Goal: Information Seeking & Learning: Learn about a topic

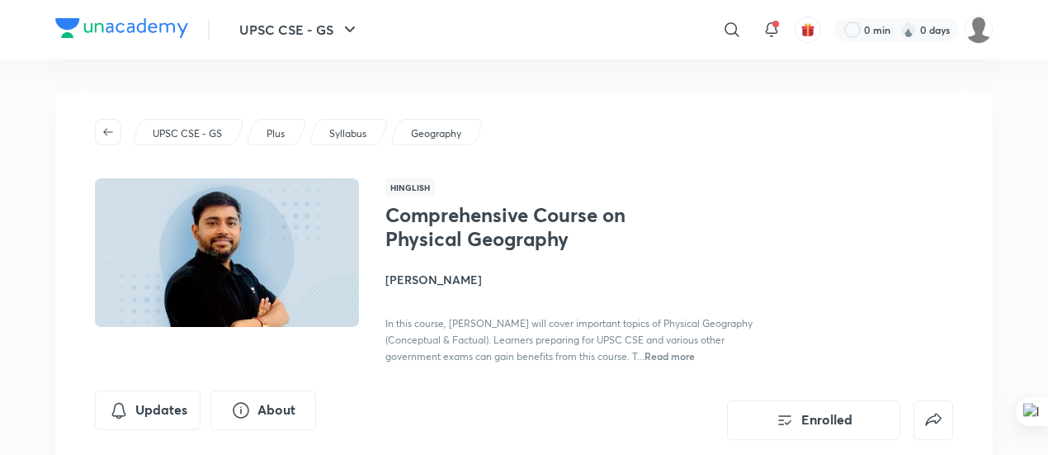
click at [695, 354] on span "Read more" at bounding box center [669, 355] width 50 height 13
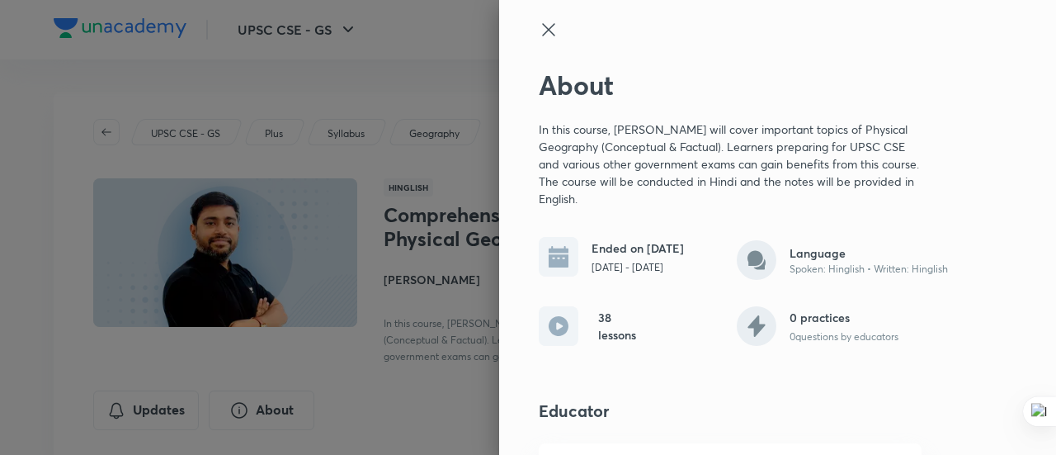
click at [389, 240] on div at bounding box center [528, 227] width 1056 height 455
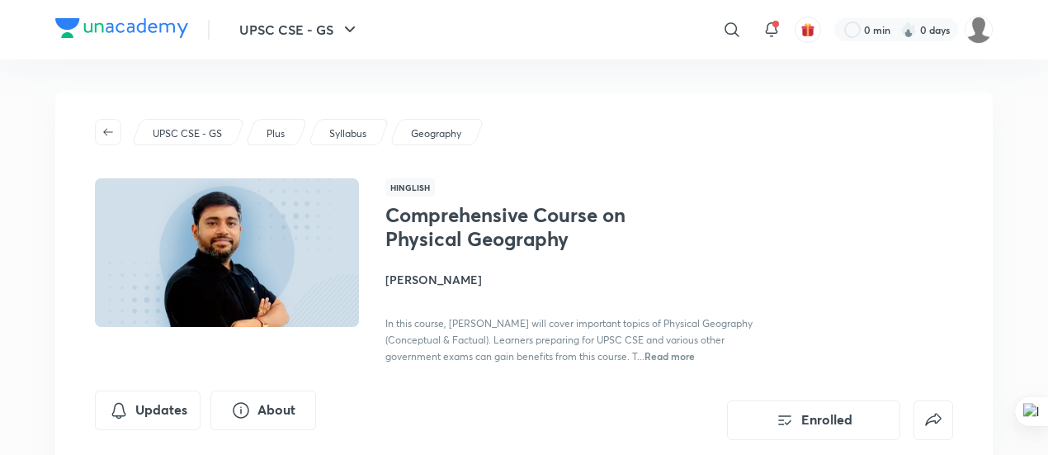
click at [695, 354] on span "Read more" at bounding box center [669, 355] width 50 height 13
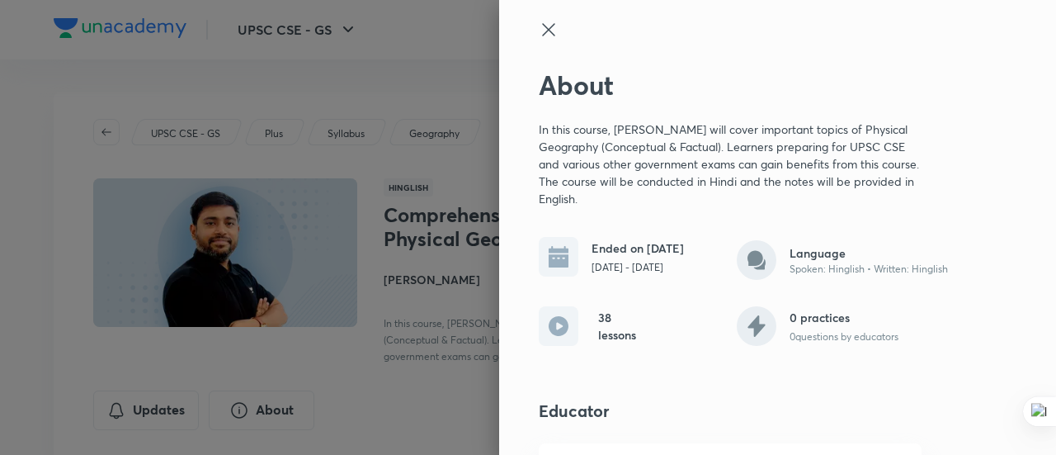
click at [542, 29] on icon at bounding box center [548, 29] width 12 height 12
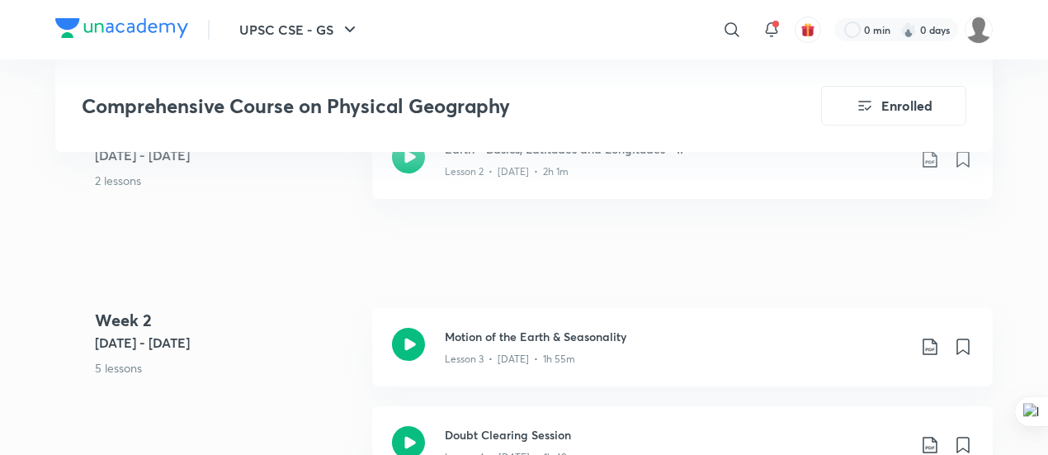
scroll to position [1114, 0]
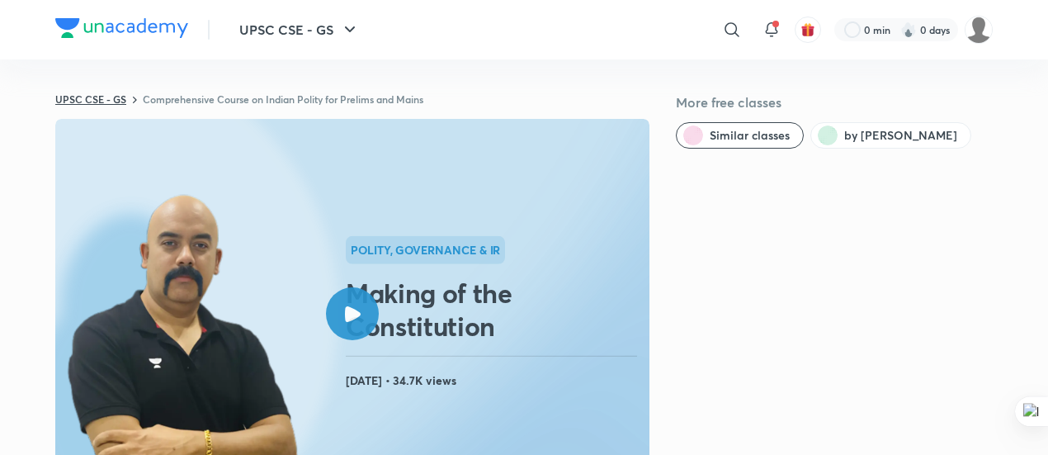
click at [100, 95] on link "UPSC CSE - GS" at bounding box center [90, 98] width 71 height 13
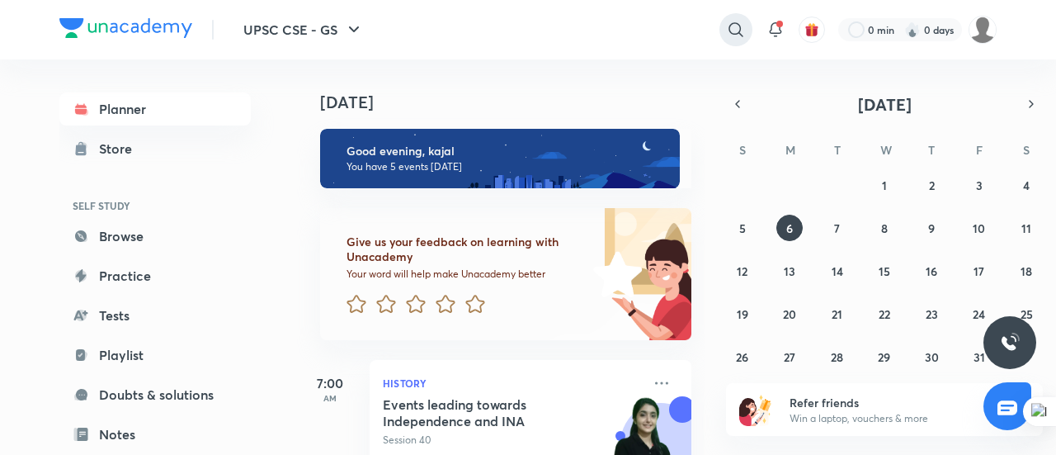
click at [737, 22] on icon at bounding box center [736, 30] width 20 height 20
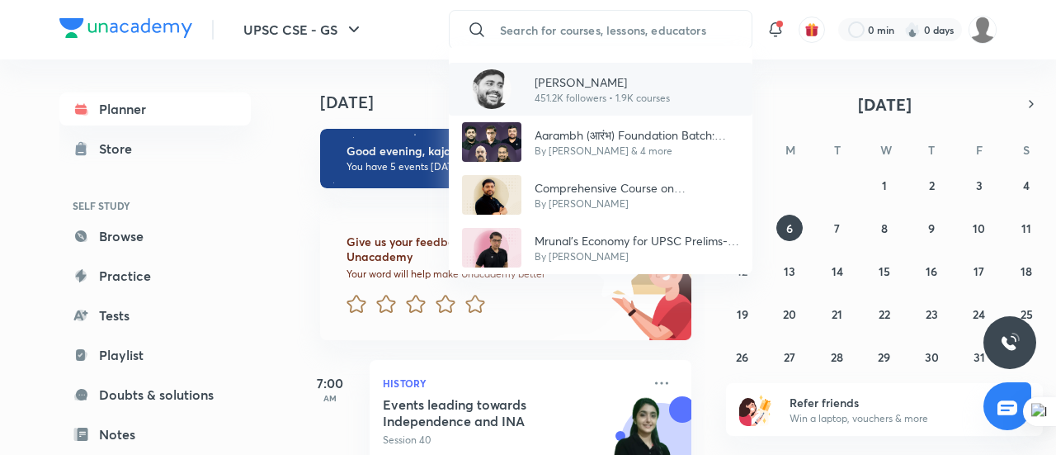
click at [573, 94] on p "451.2K followers • 1.9K courses" at bounding box center [602, 98] width 135 height 15
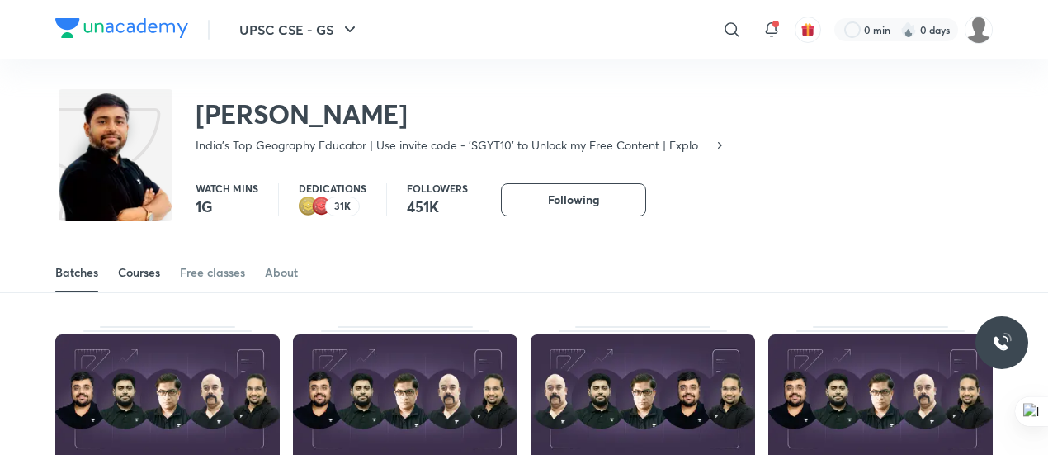
click at [125, 271] on div "Courses" at bounding box center [139, 272] width 42 height 17
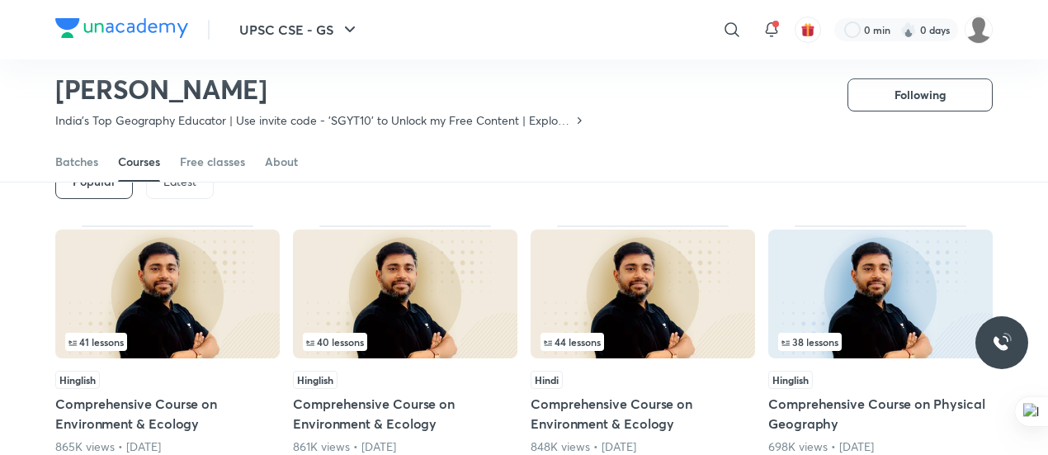
scroll to position [103, 0]
click at [185, 186] on p "Latest" at bounding box center [179, 182] width 33 height 13
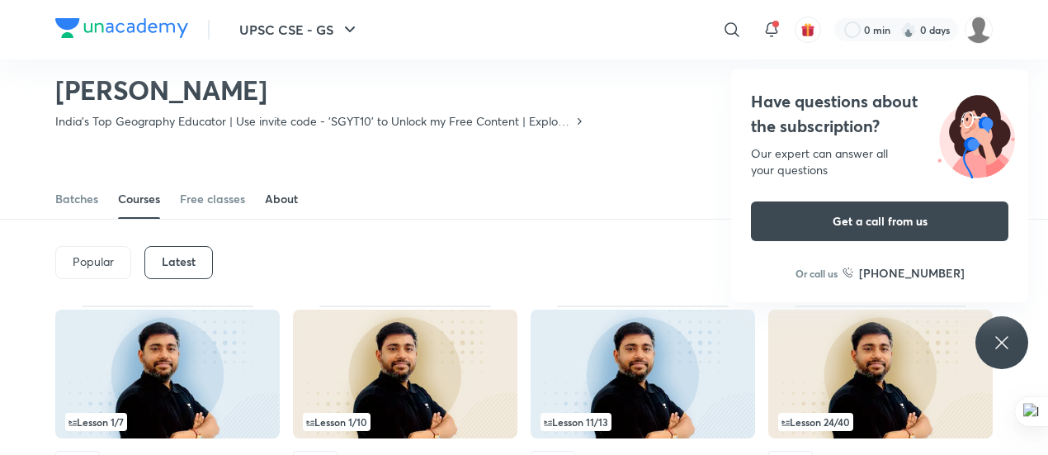
scroll to position [25, 0]
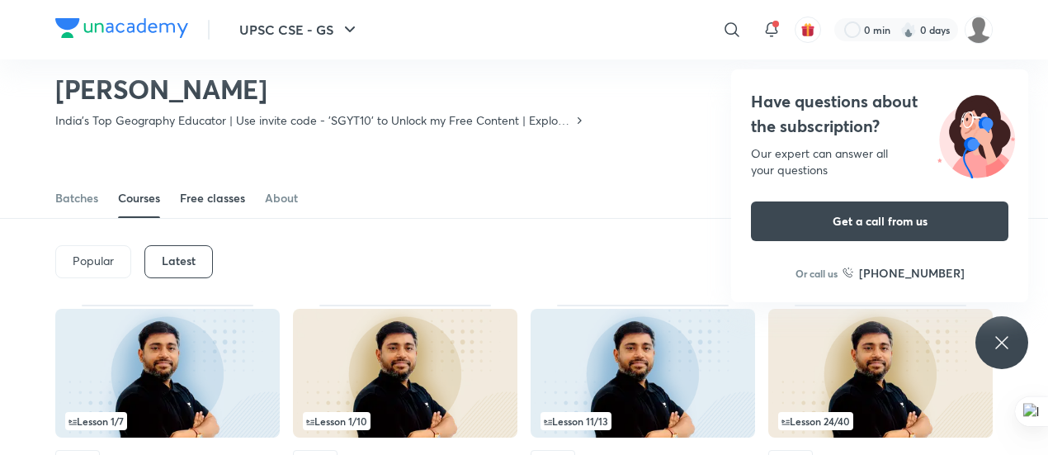
click at [226, 193] on div "Free classes" at bounding box center [212, 198] width 65 height 17
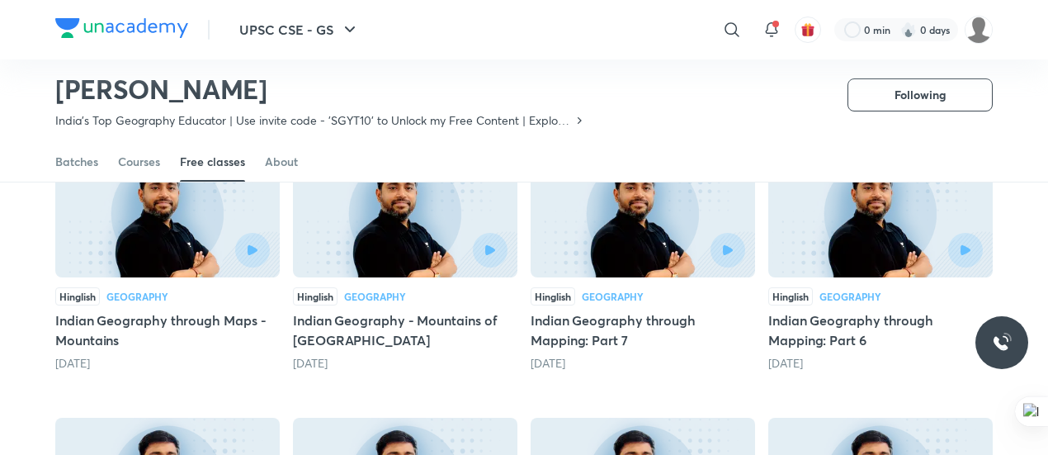
scroll to position [178, 0]
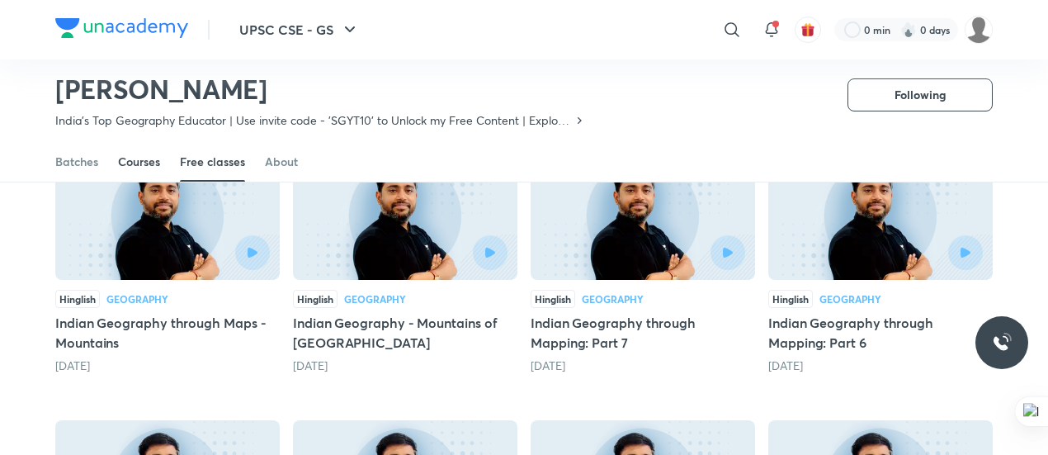
click at [149, 157] on div "Courses" at bounding box center [139, 161] width 42 height 17
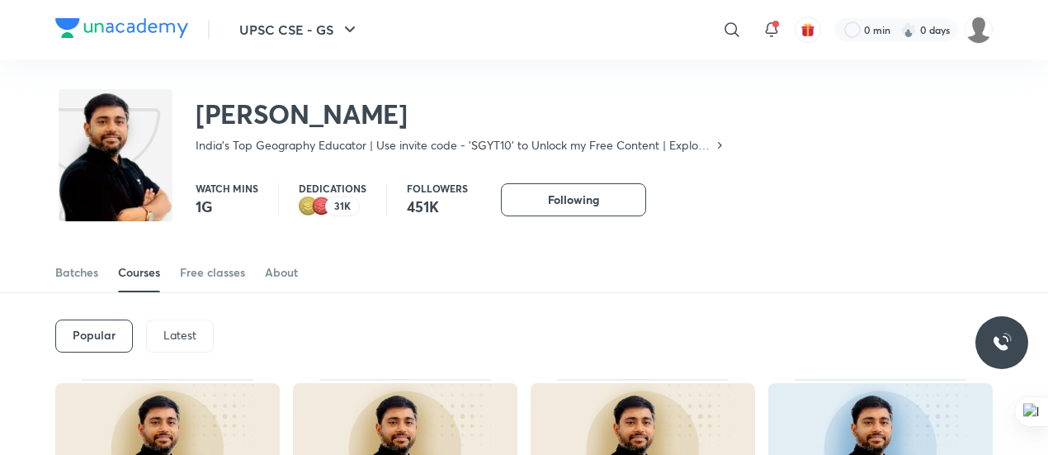
click at [179, 334] on p "Latest" at bounding box center [179, 334] width 33 height 13
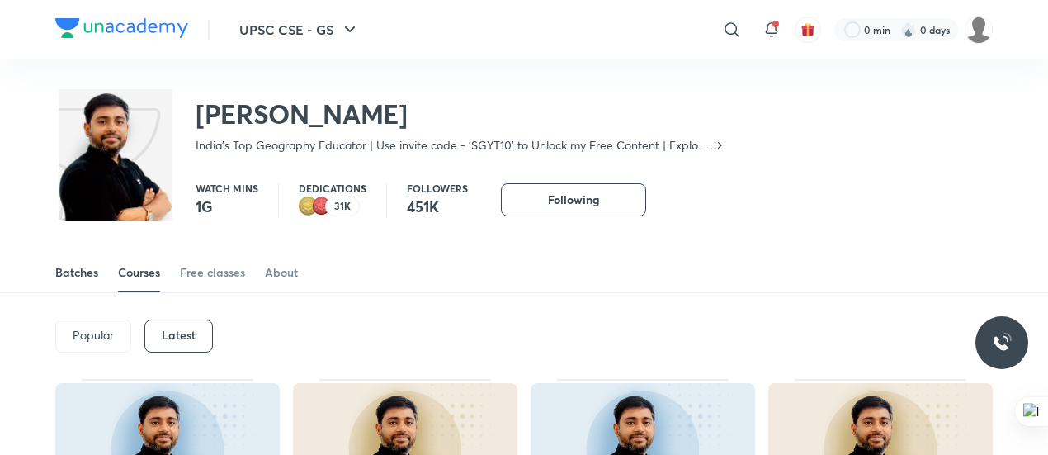
click at [89, 269] on div "Batches" at bounding box center [76, 272] width 43 height 17
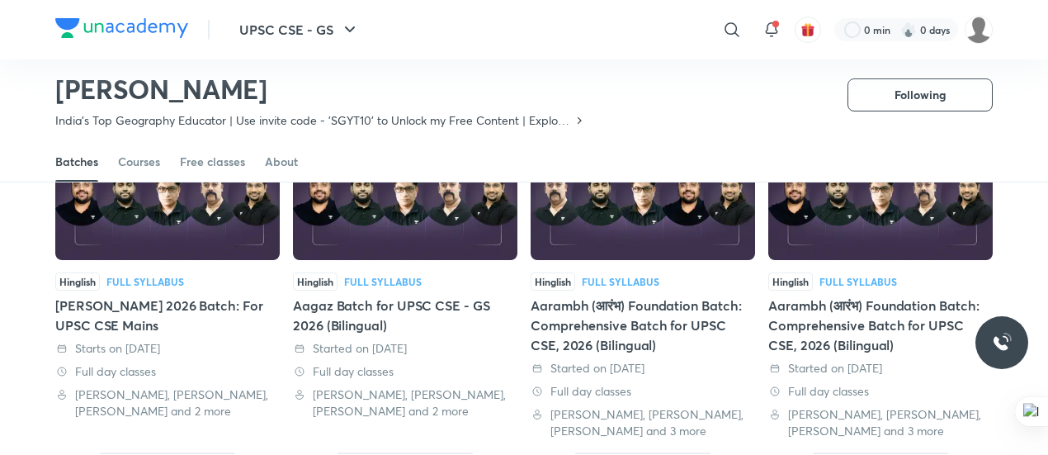
scroll to position [170, 0]
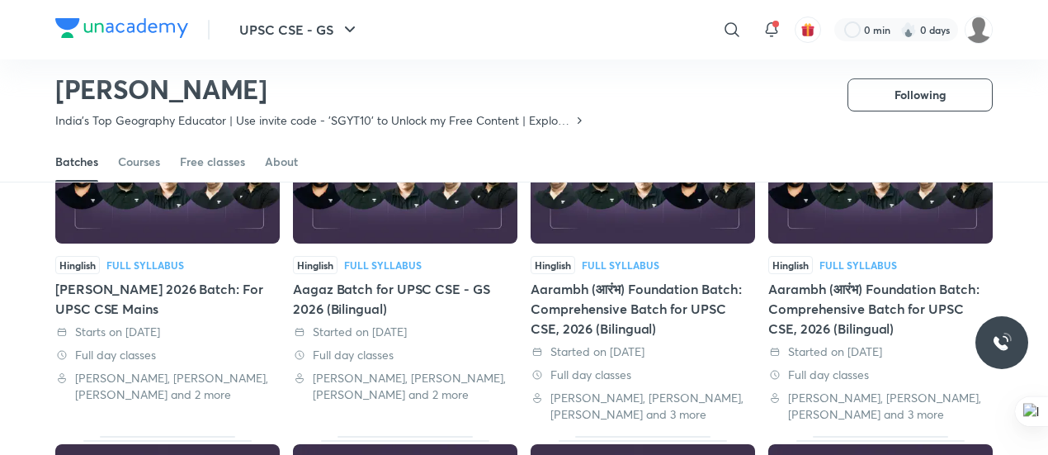
click at [166, 213] on img at bounding box center [167, 179] width 224 height 129
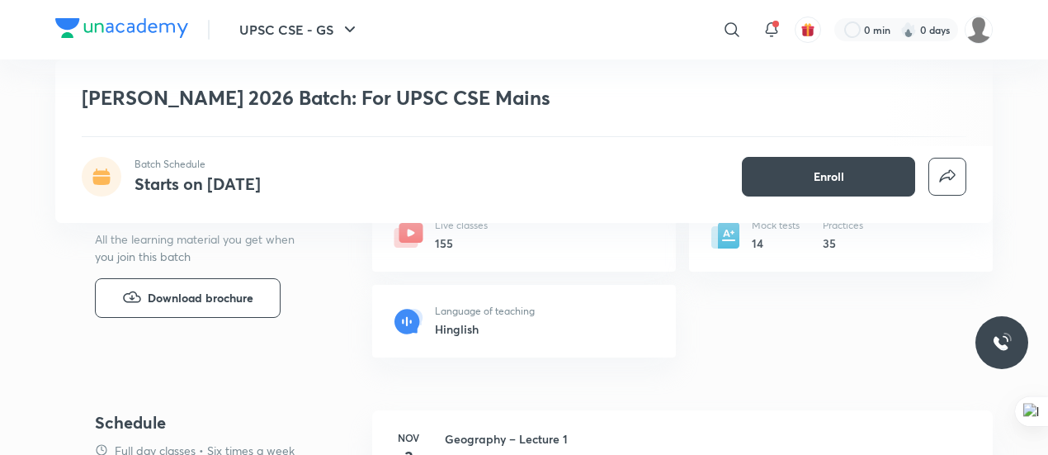
scroll to position [613, 0]
click at [246, 303] on span "Download brochure" at bounding box center [201, 299] width 106 height 18
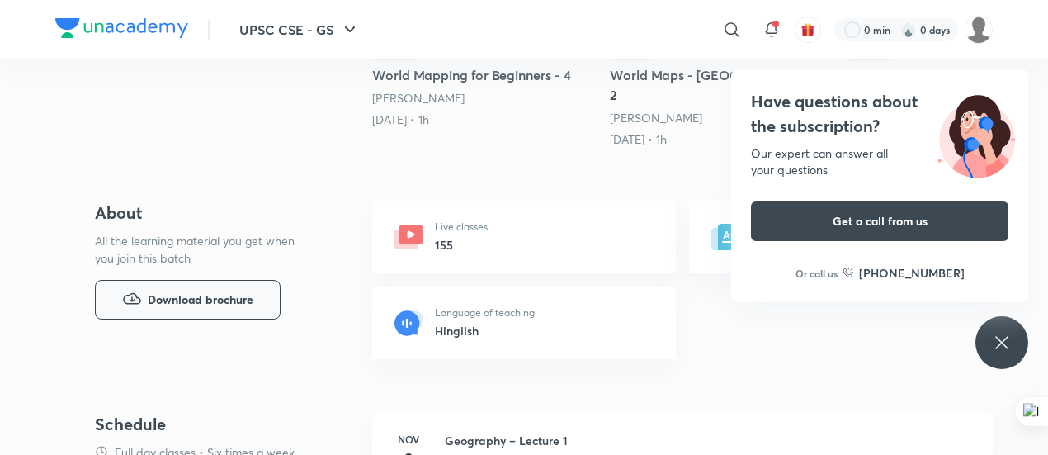
scroll to position [0, 0]
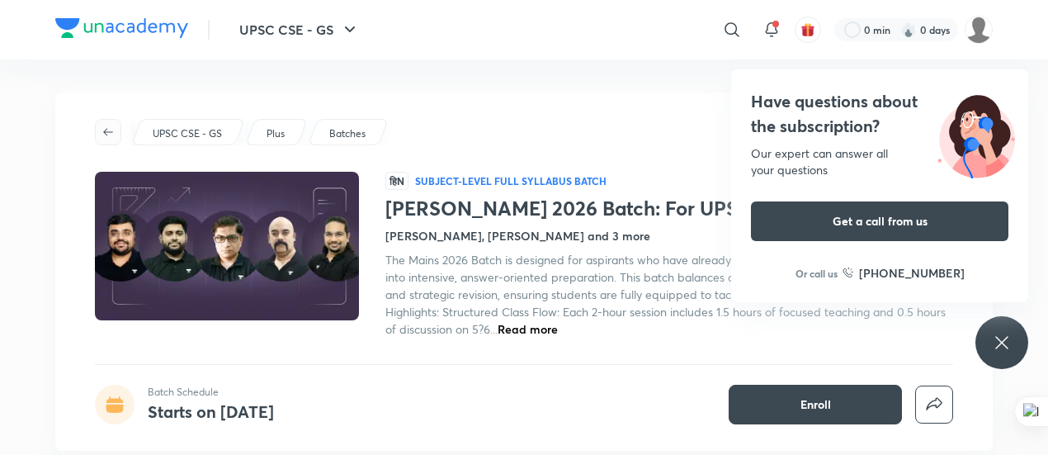
click at [115, 140] on button "button" at bounding box center [108, 132] width 26 height 26
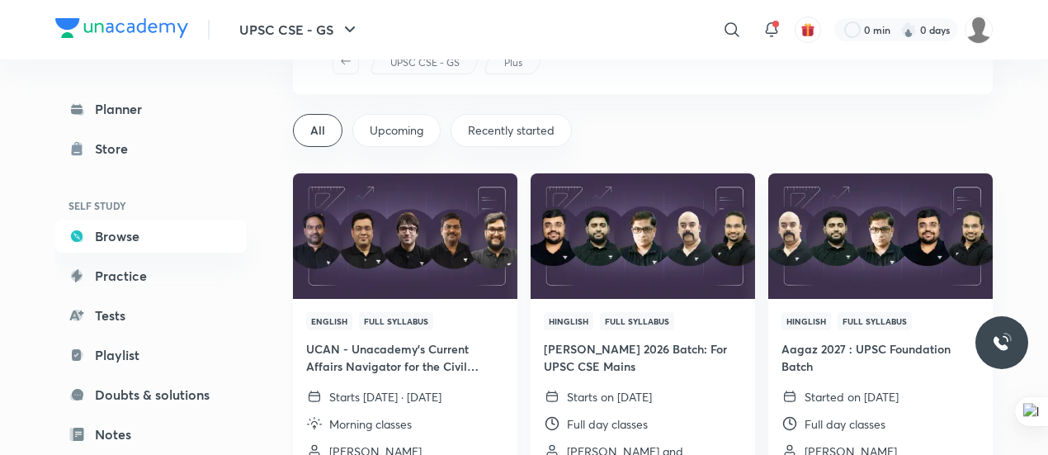
scroll to position [66, 0]
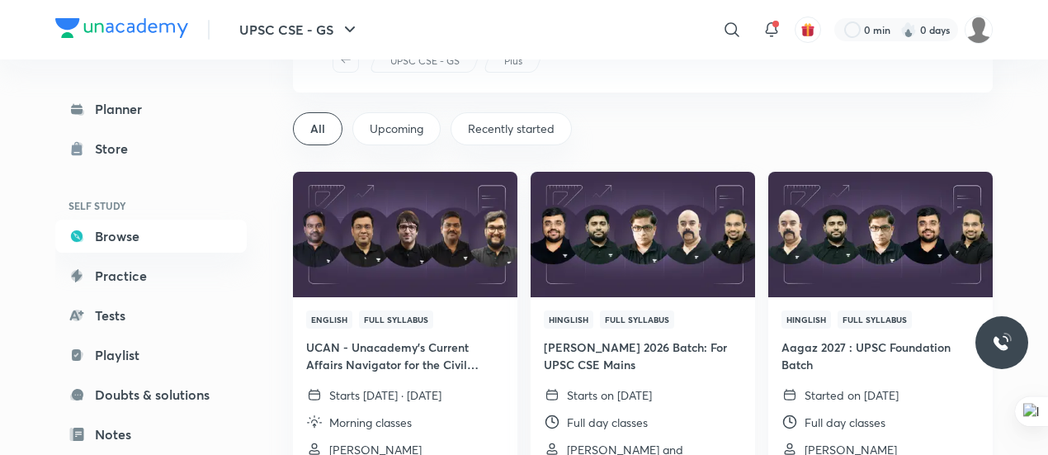
click at [847, 271] on img at bounding box center [880, 234] width 229 height 128
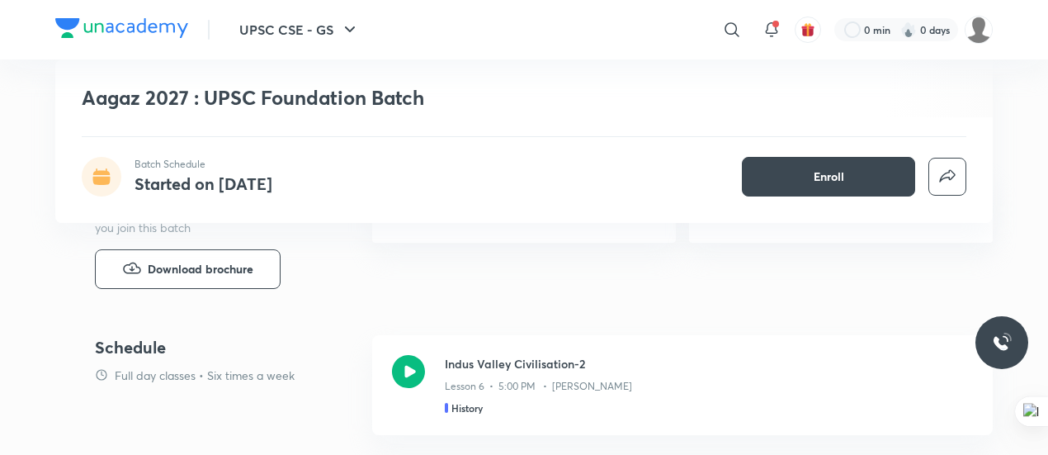
scroll to position [644, 0]
click at [254, 267] on button "Download brochure" at bounding box center [188, 268] width 186 height 40
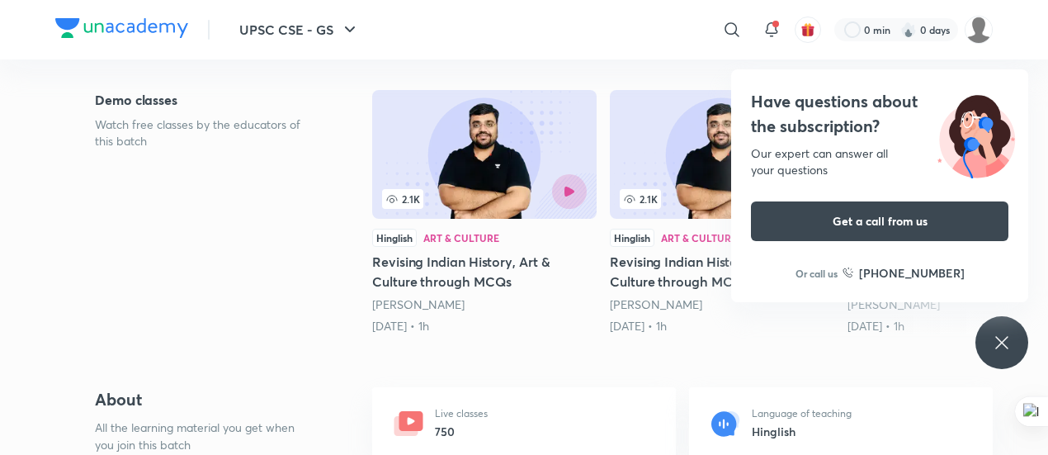
scroll to position [0, 0]
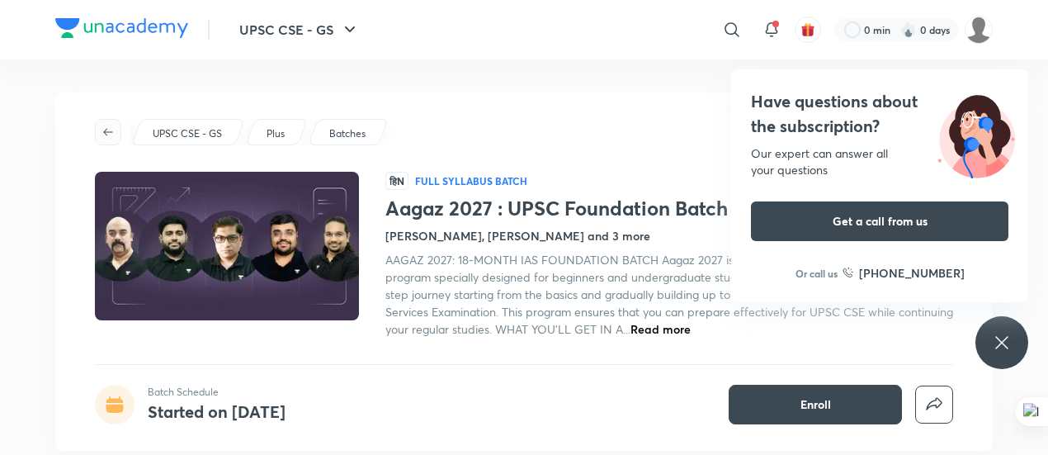
click at [112, 134] on icon "button" at bounding box center [107, 131] width 13 height 13
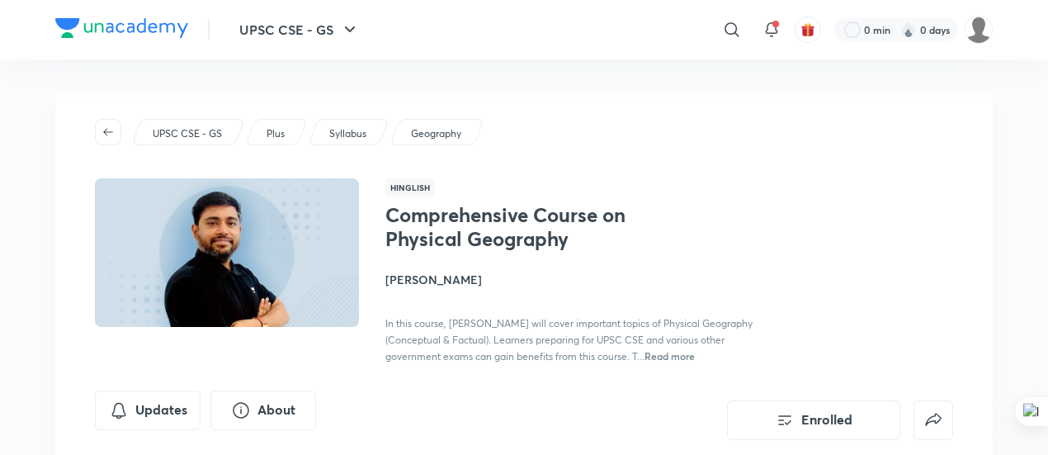
scroll to position [56, 0]
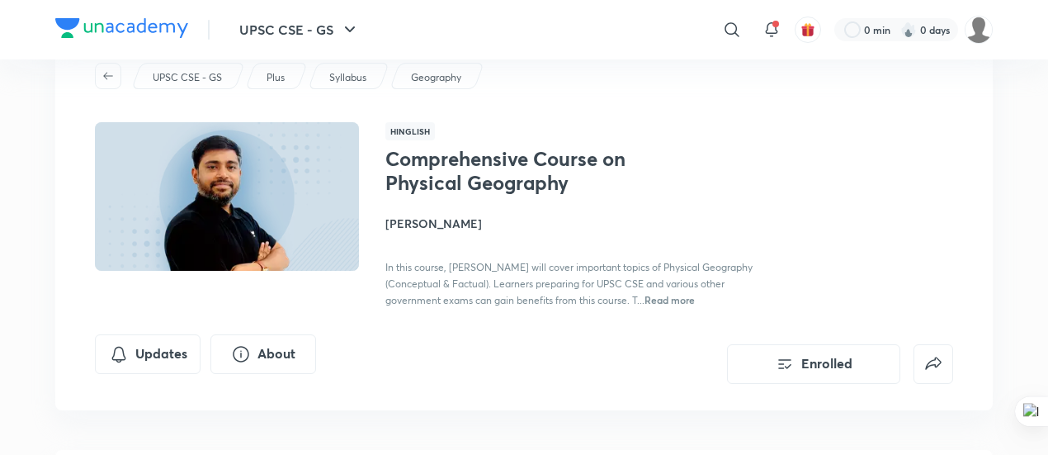
click at [695, 298] on span "Read more" at bounding box center [669, 299] width 50 height 13
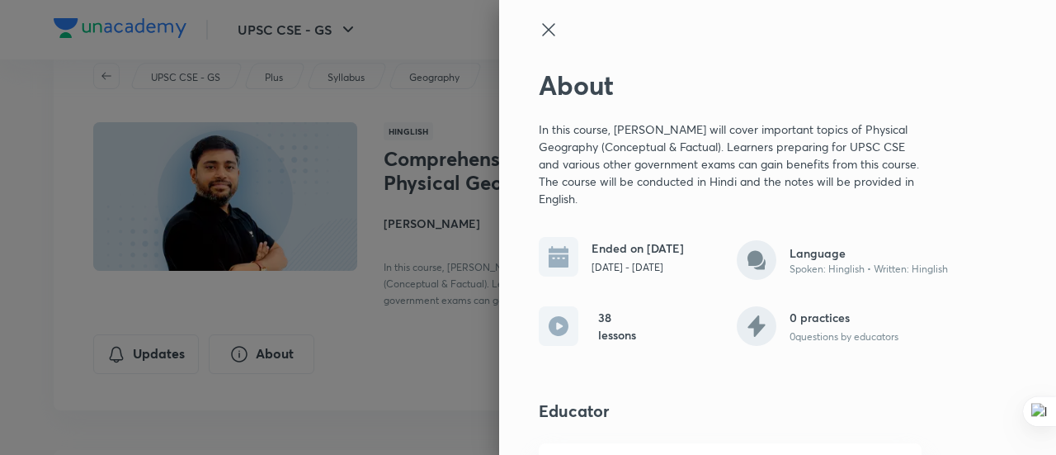
click at [539, 37] on icon at bounding box center [549, 30] width 20 height 20
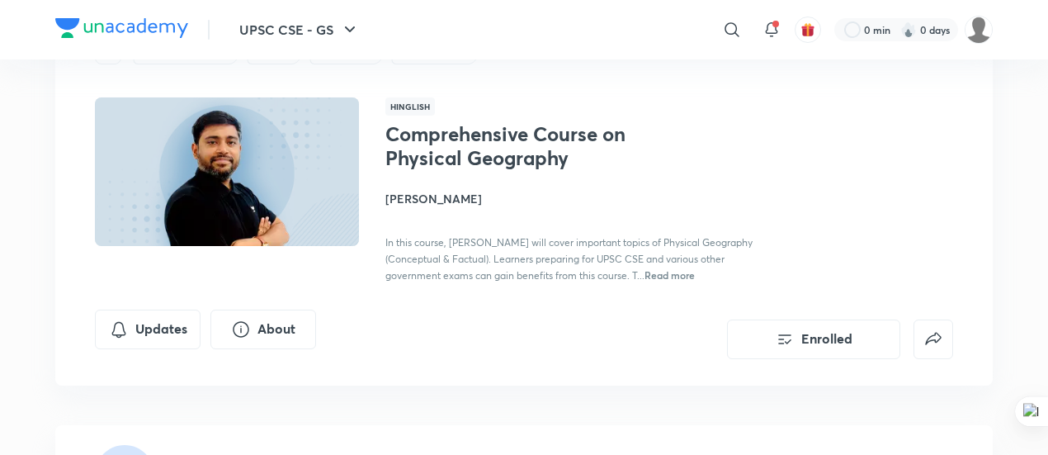
scroll to position [87, 0]
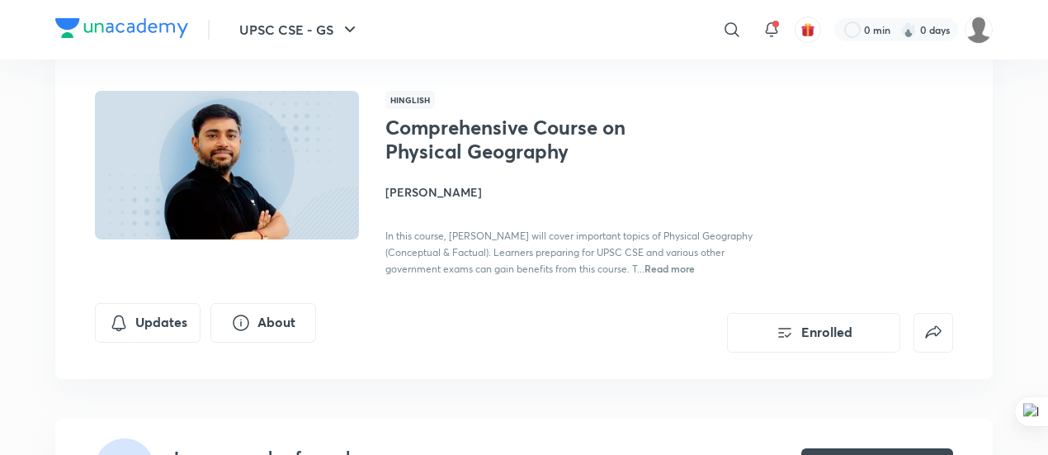
click at [695, 271] on span "Read more" at bounding box center [669, 268] width 50 height 13
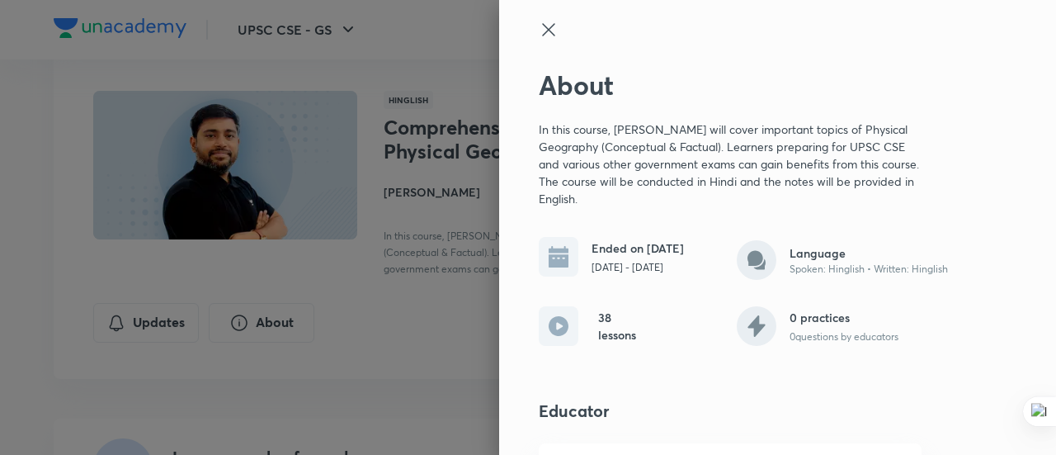
click at [542, 20] on icon at bounding box center [549, 30] width 20 height 20
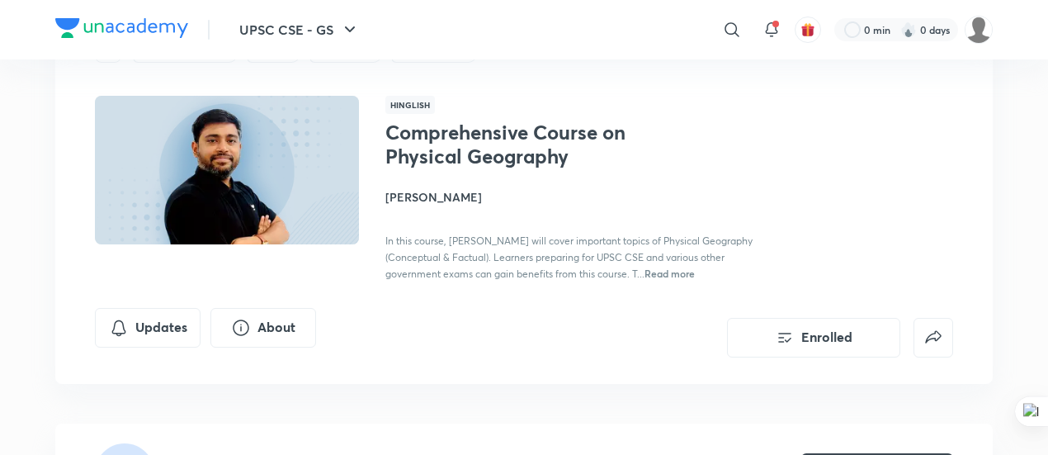
scroll to position [0, 0]
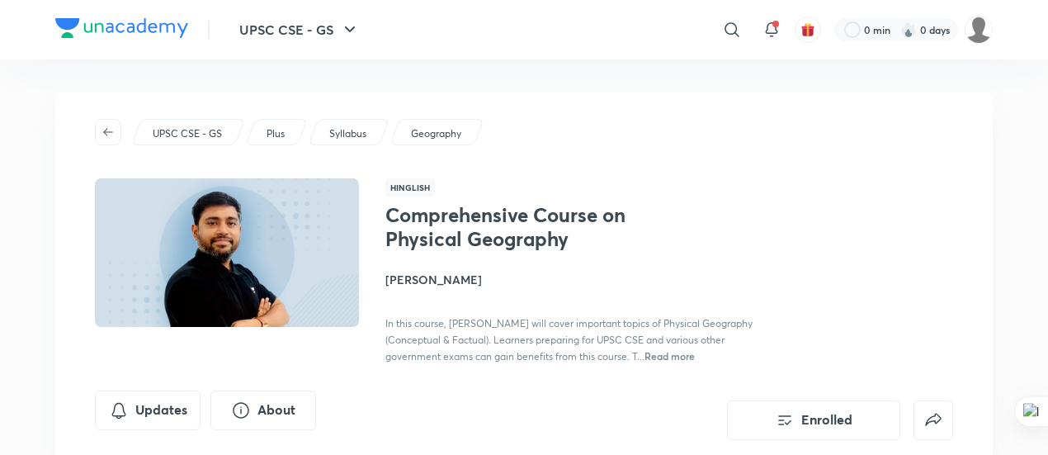
click at [425, 279] on h4 "[PERSON_NAME]" at bounding box center [570, 279] width 370 height 17
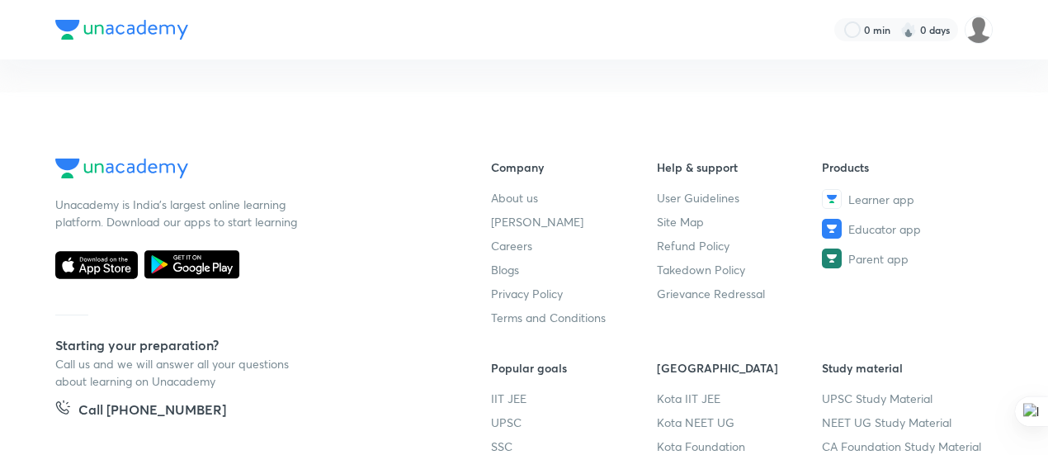
scroll to position [186, 0]
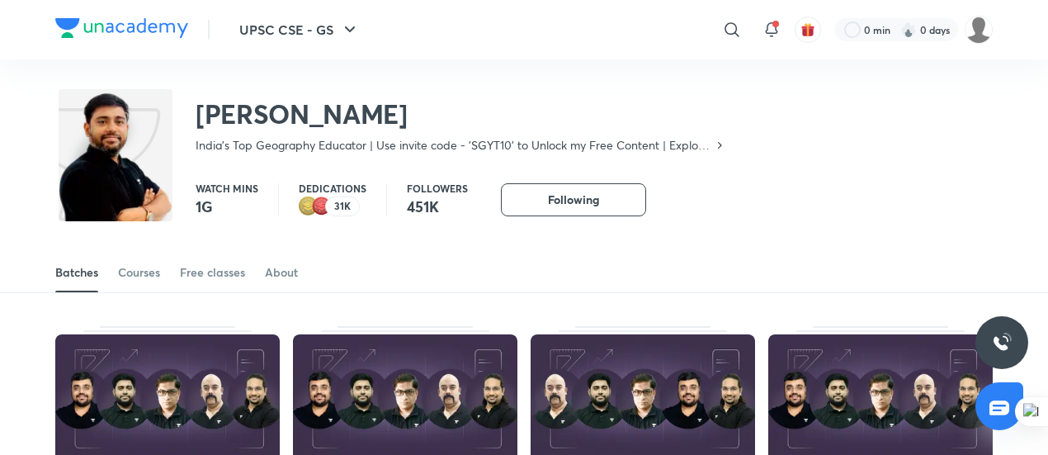
scroll to position [99, 0]
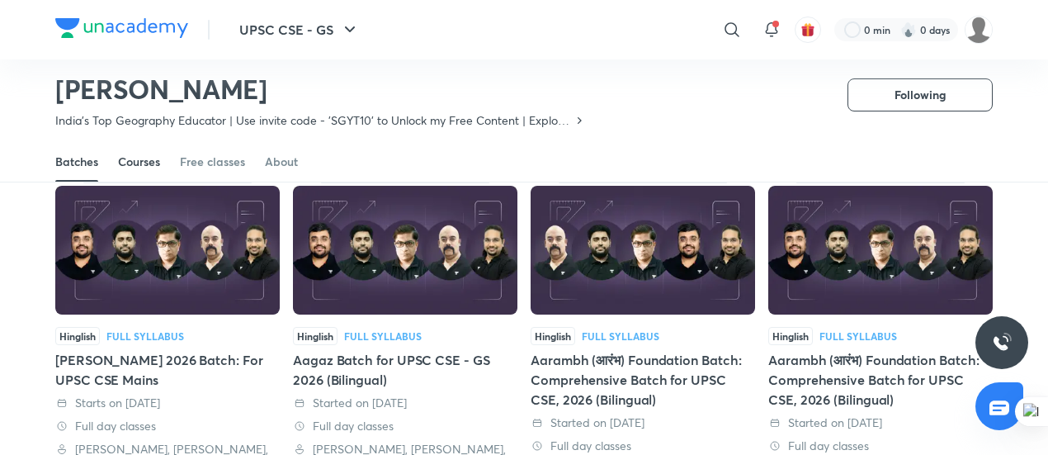
click at [132, 168] on div "Courses" at bounding box center [139, 161] width 42 height 17
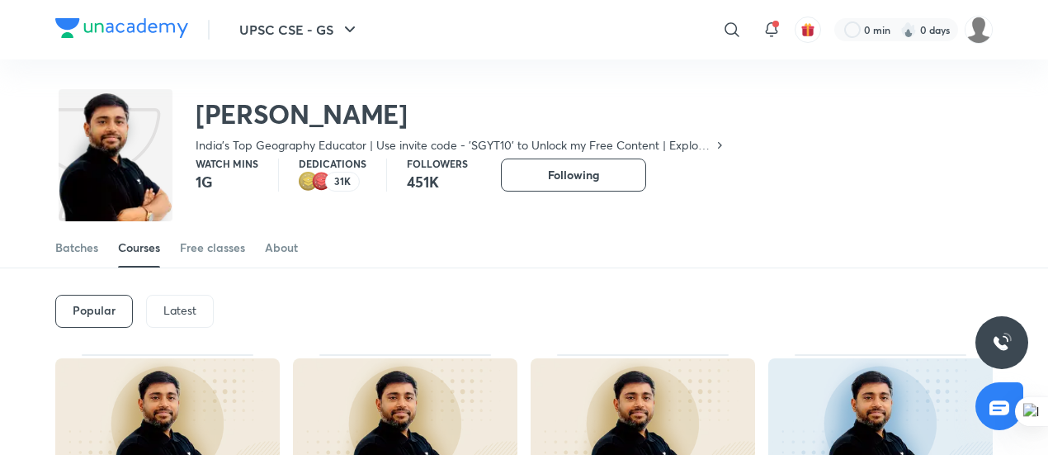
scroll to position [73, 0]
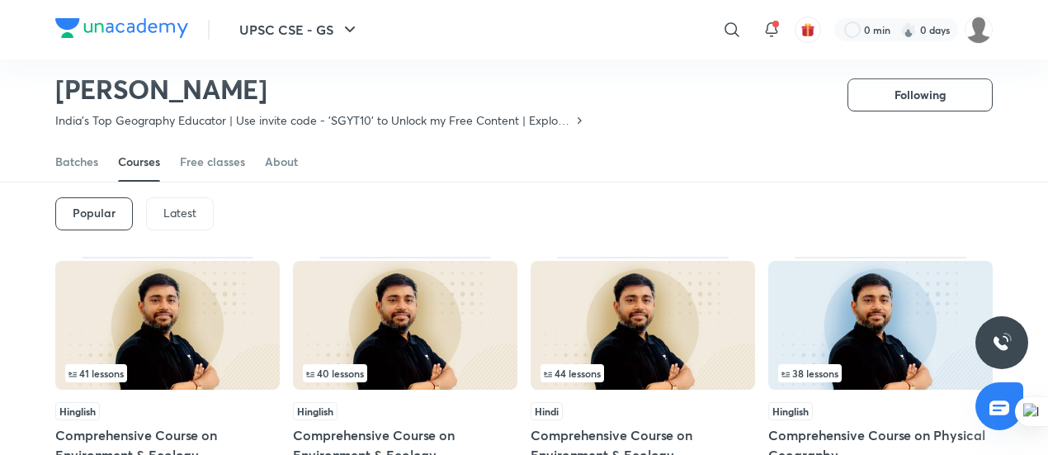
click at [183, 214] on p "Latest" at bounding box center [179, 212] width 33 height 13
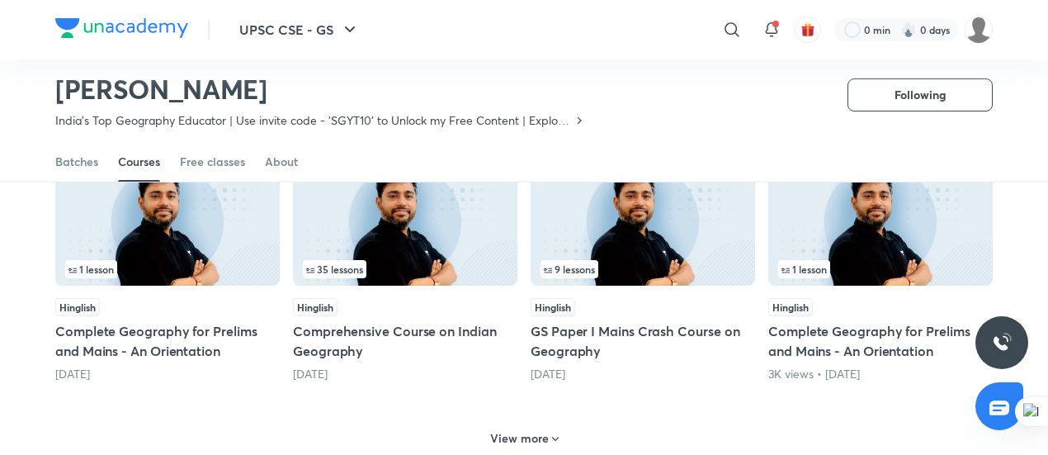
scroll to position [760, 0]
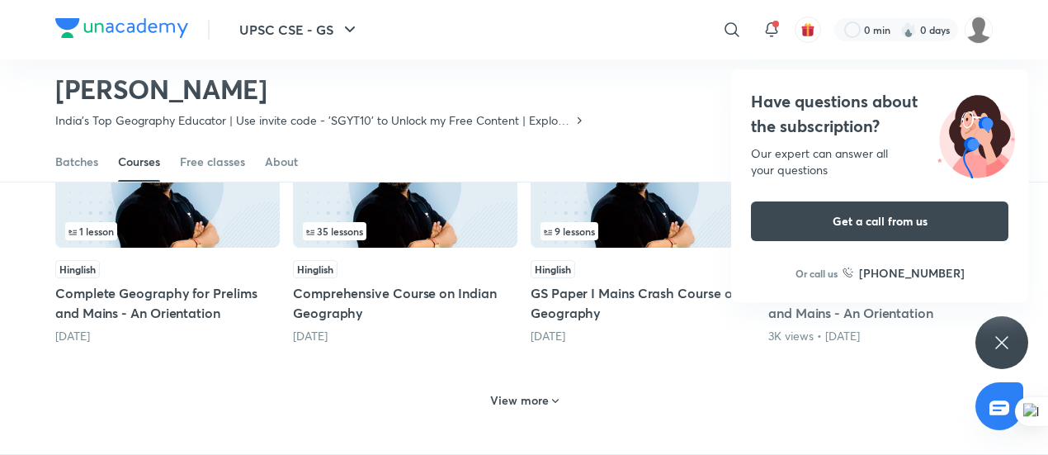
click at [532, 403] on h6 "View more" at bounding box center [519, 400] width 59 height 17
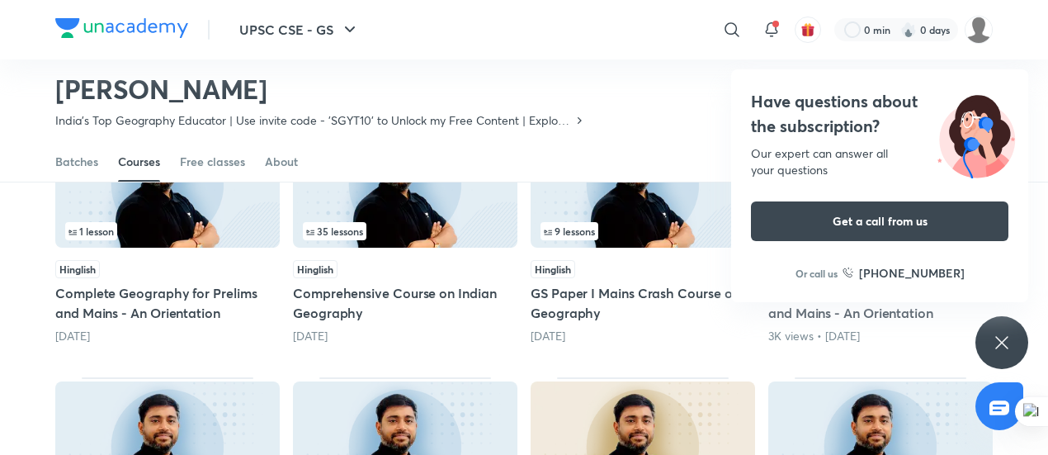
click at [1008, 324] on div "Have questions about the subscription? Our expert can answer all your questions…" at bounding box center [1001, 342] width 53 height 53
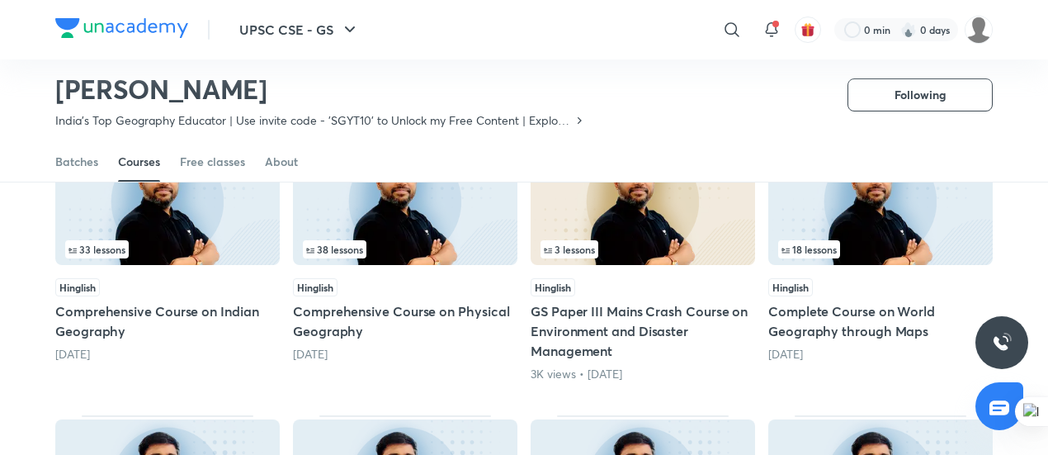
scroll to position [405, 0]
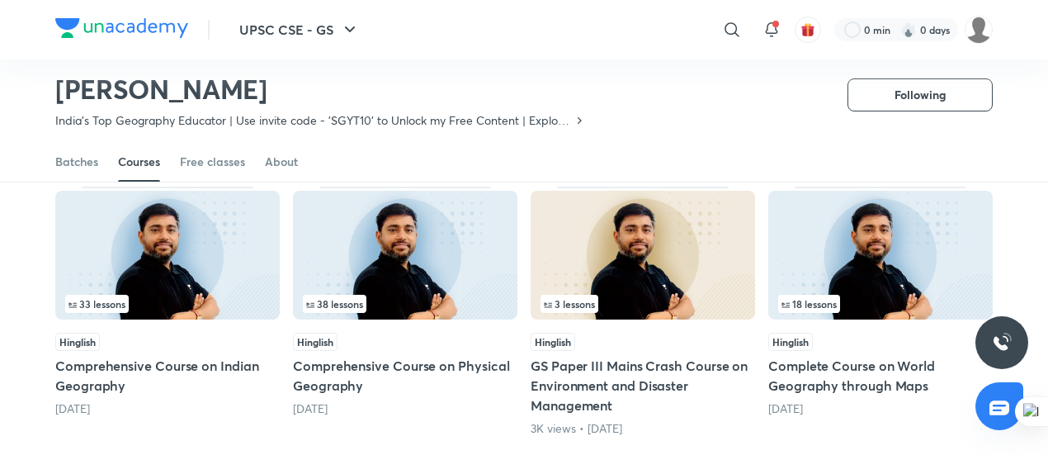
click at [204, 293] on img at bounding box center [167, 255] width 224 height 129
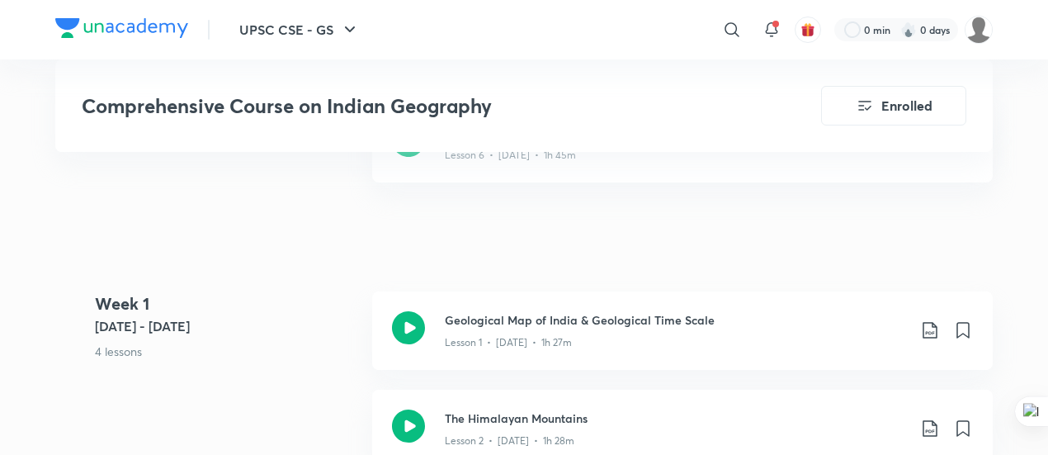
scroll to position [853, 0]
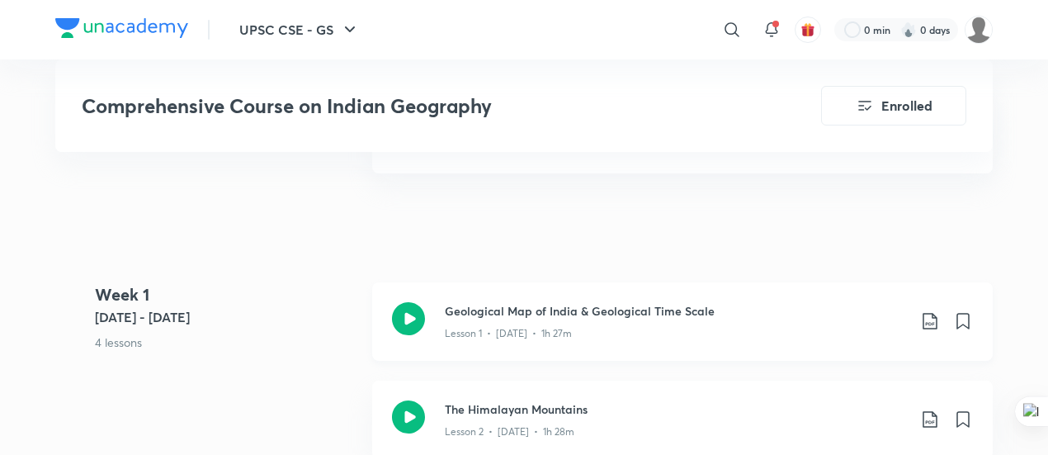
click at [416, 302] on icon at bounding box center [408, 318] width 33 height 33
